Goal: Information Seeking & Learning: Check status

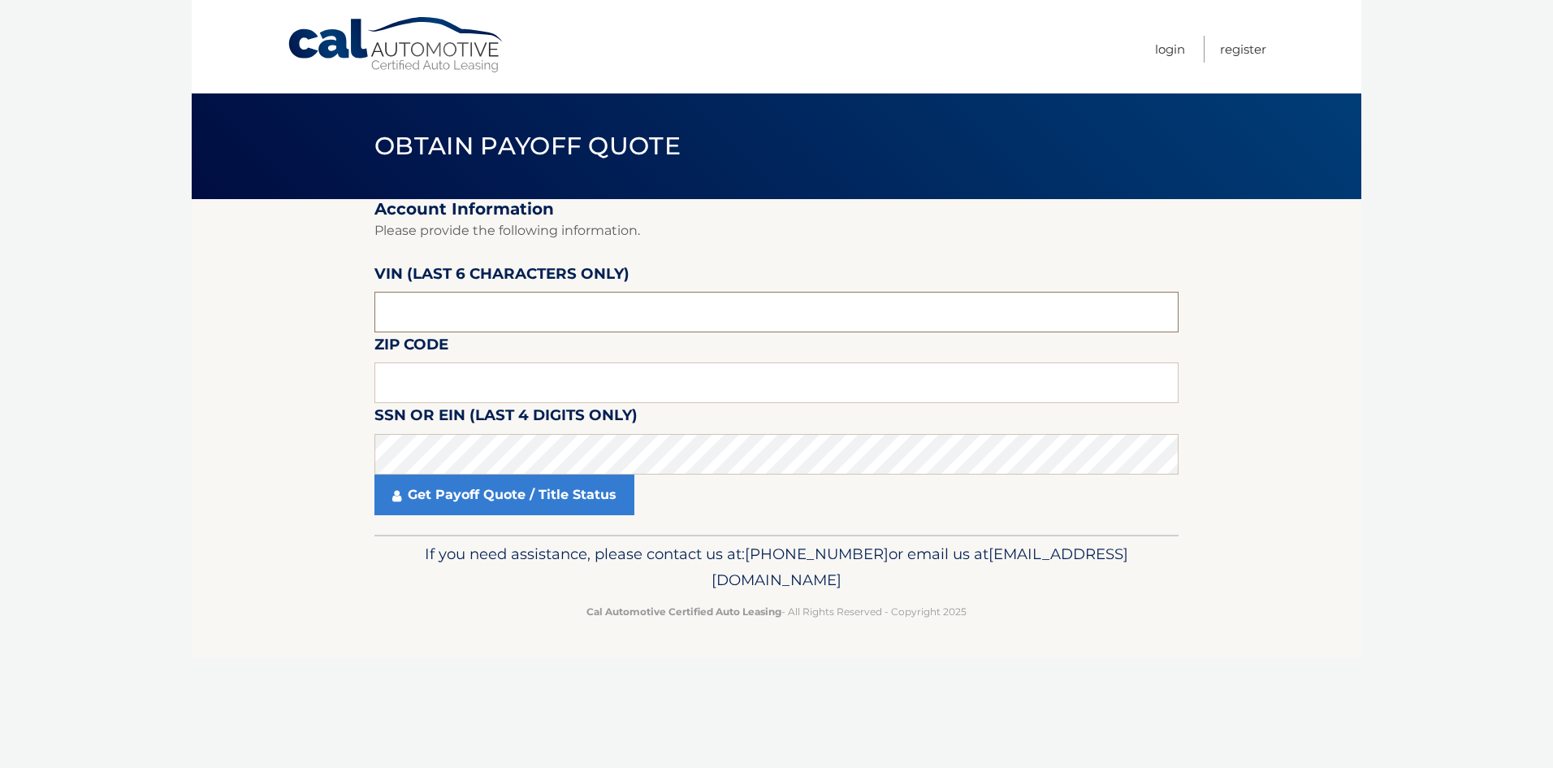
click at [391, 311] on input "text" at bounding box center [776, 312] width 804 height 41
type input "003879"
click at [419, 376] on input "text" at bounding box center [776, 382] width 804 height 41
type input "11804"
click button "For Originating Dealer" at bounding box center [0, 0] width 0 height 0
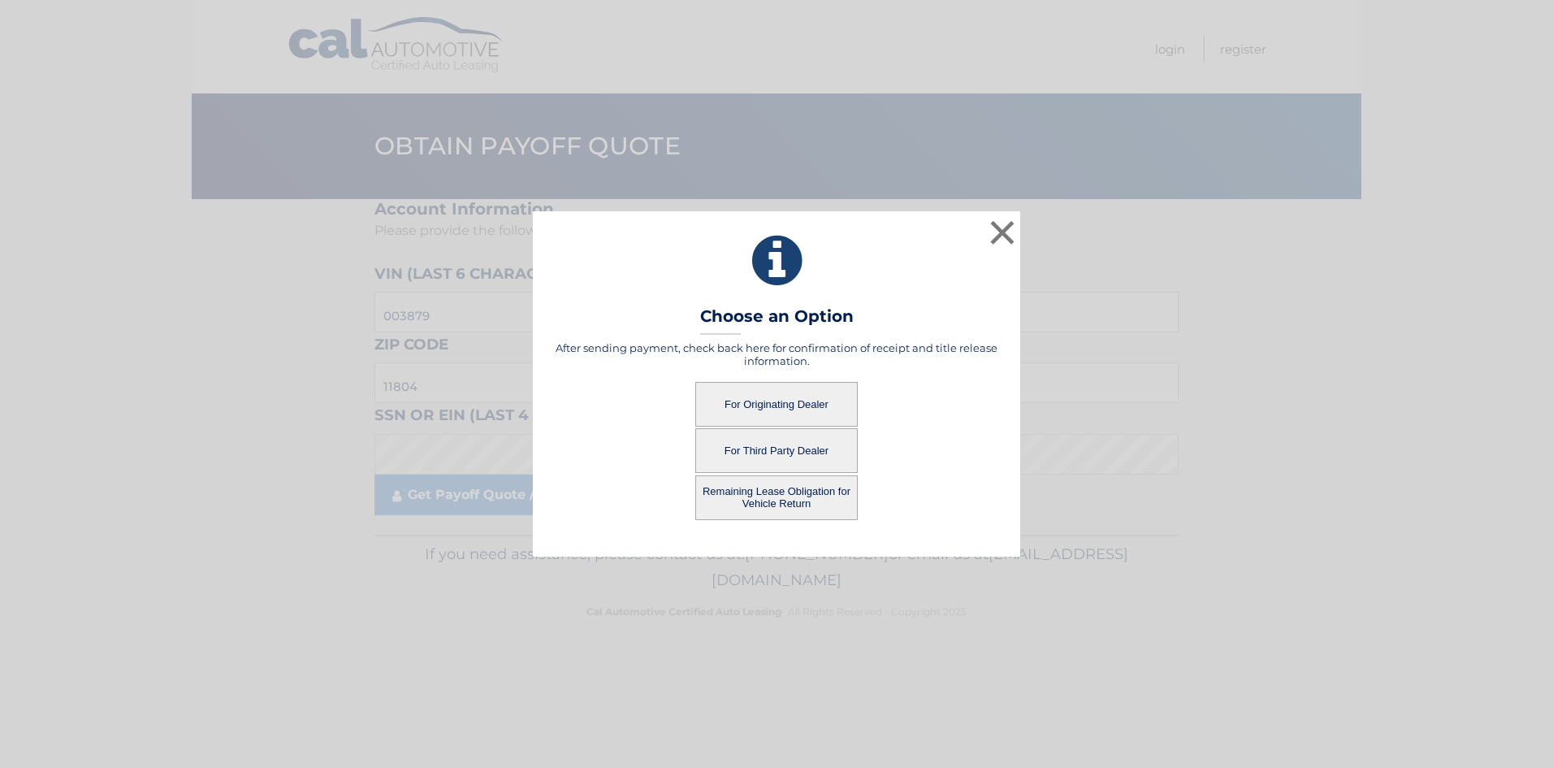
click at [779, 407] on button "For Originating Dealer" at bounding box center [776, 404] width 162 height 45
click at [746, 404] on button "For Originating Dealer" at bounding box center [776, 404] width 162 height 45
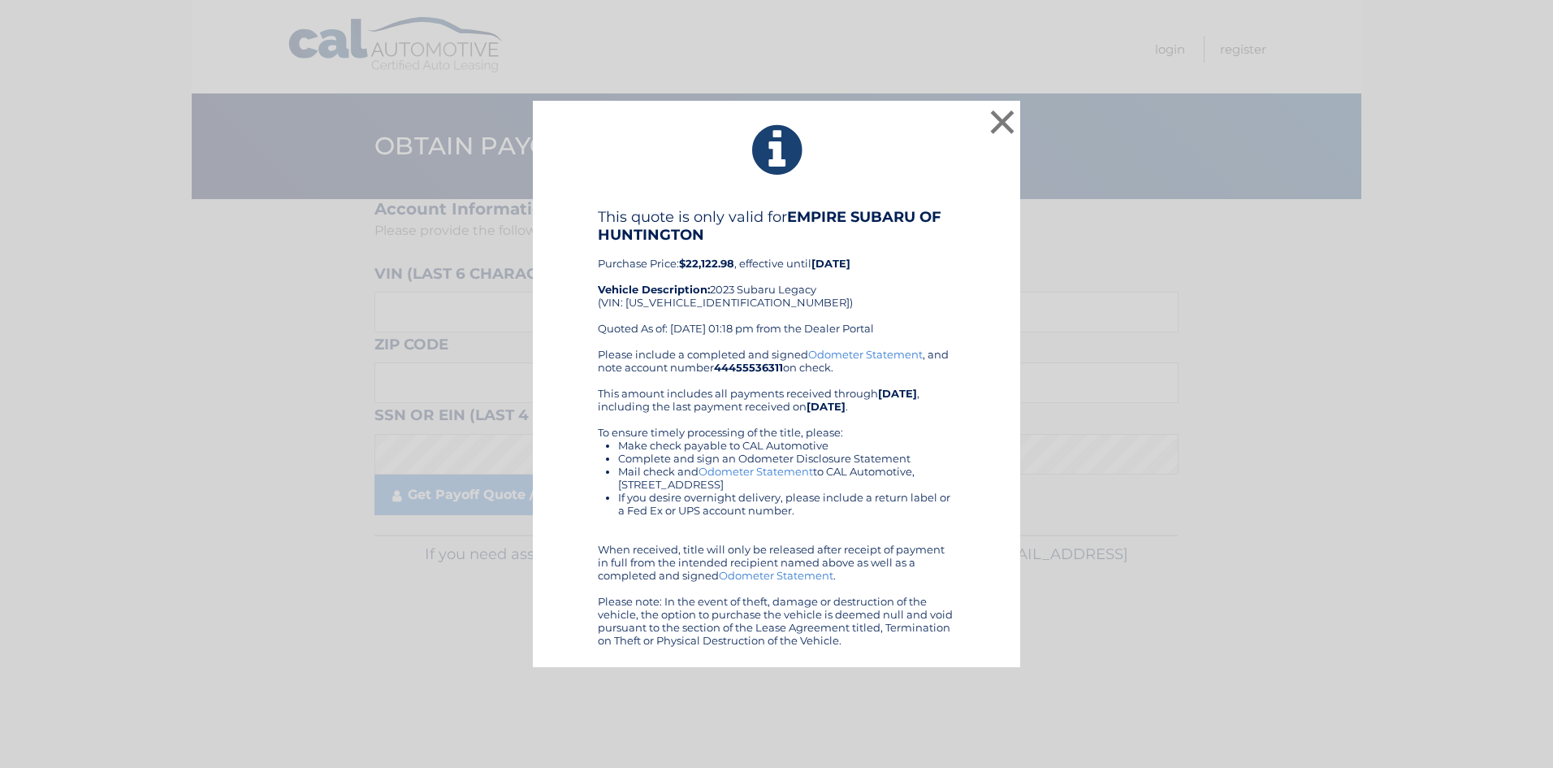
click at [707, 298] on div "This quote is only valid for EMPIRE SUBARU OF HUNTINGTON Purchase Price: $22,12…" at bounding box center [776, 278] width 357 height 140
copy div "4S3BWAF65P3003879"
click at [347, 397] on div "× This quote is only valid for EMPIRE SUBARU OF HUNTINGTON Purchase Price: $22,…" at bounding box center [776, 384] width 1540 height 567
